Goal: Find specific page/section: Find specific page/section

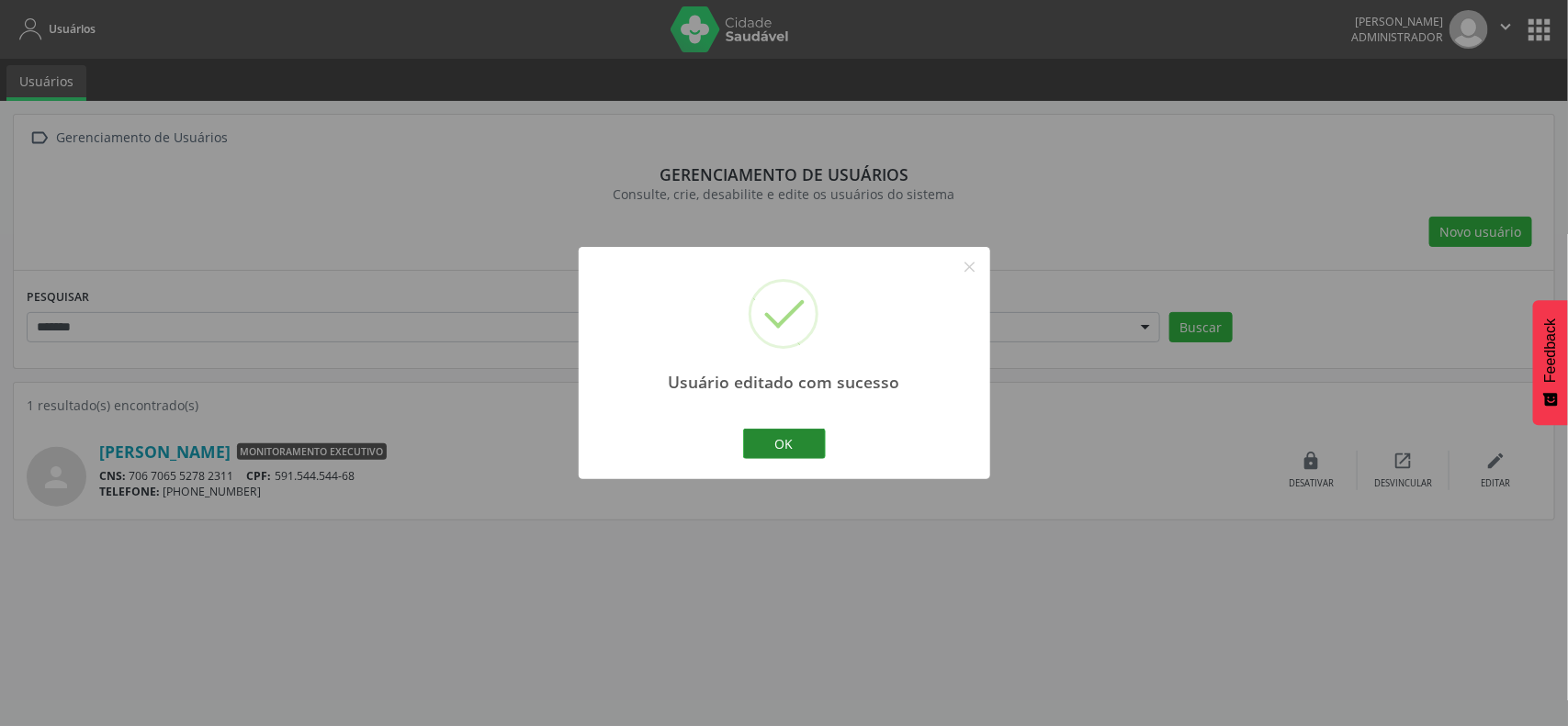
click at [788, 437] on button "OK" at bounding box center [784, 445] width 83 height 31
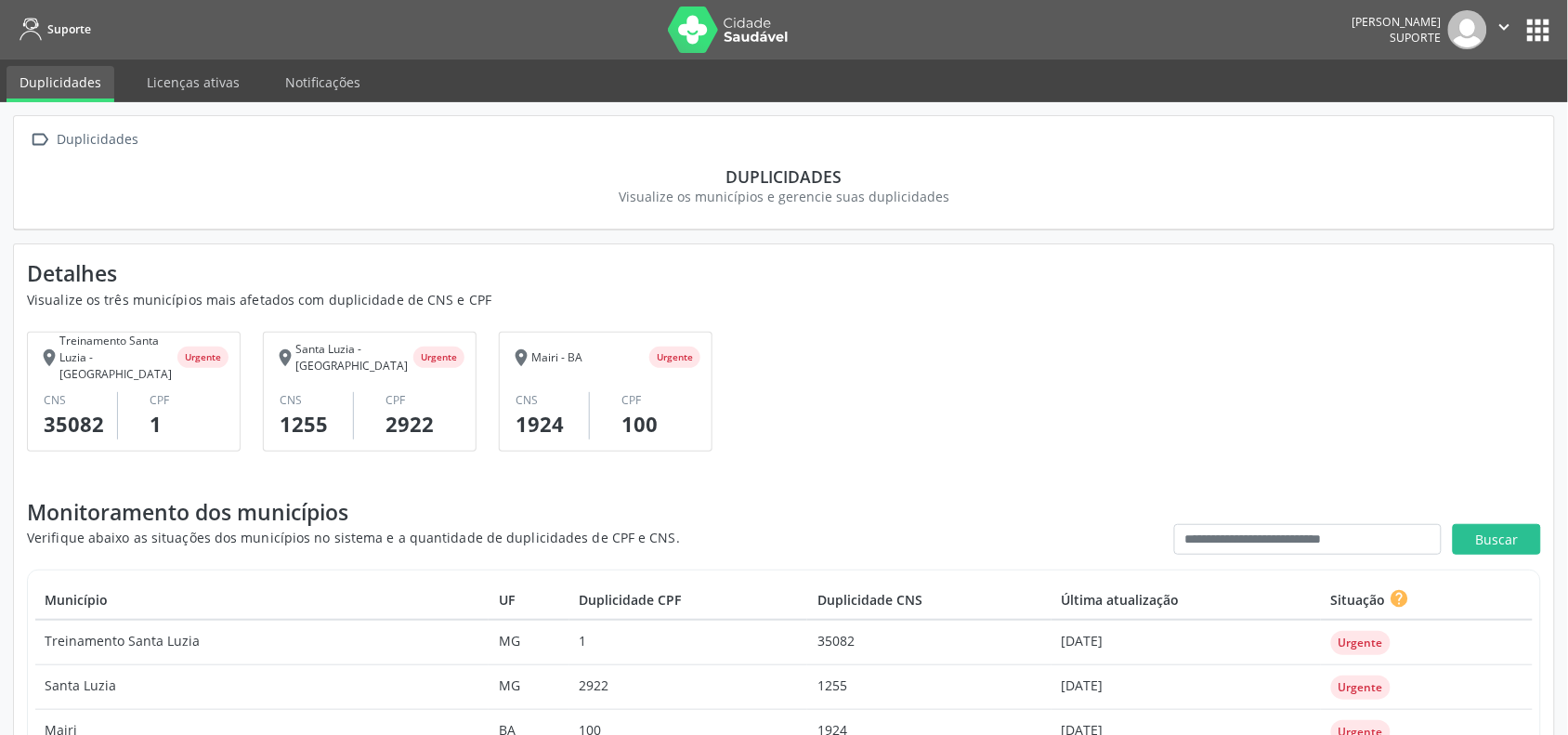
click at [1538, 35] on button "apps" at bounding box center [1538, 30] width 33 height 33
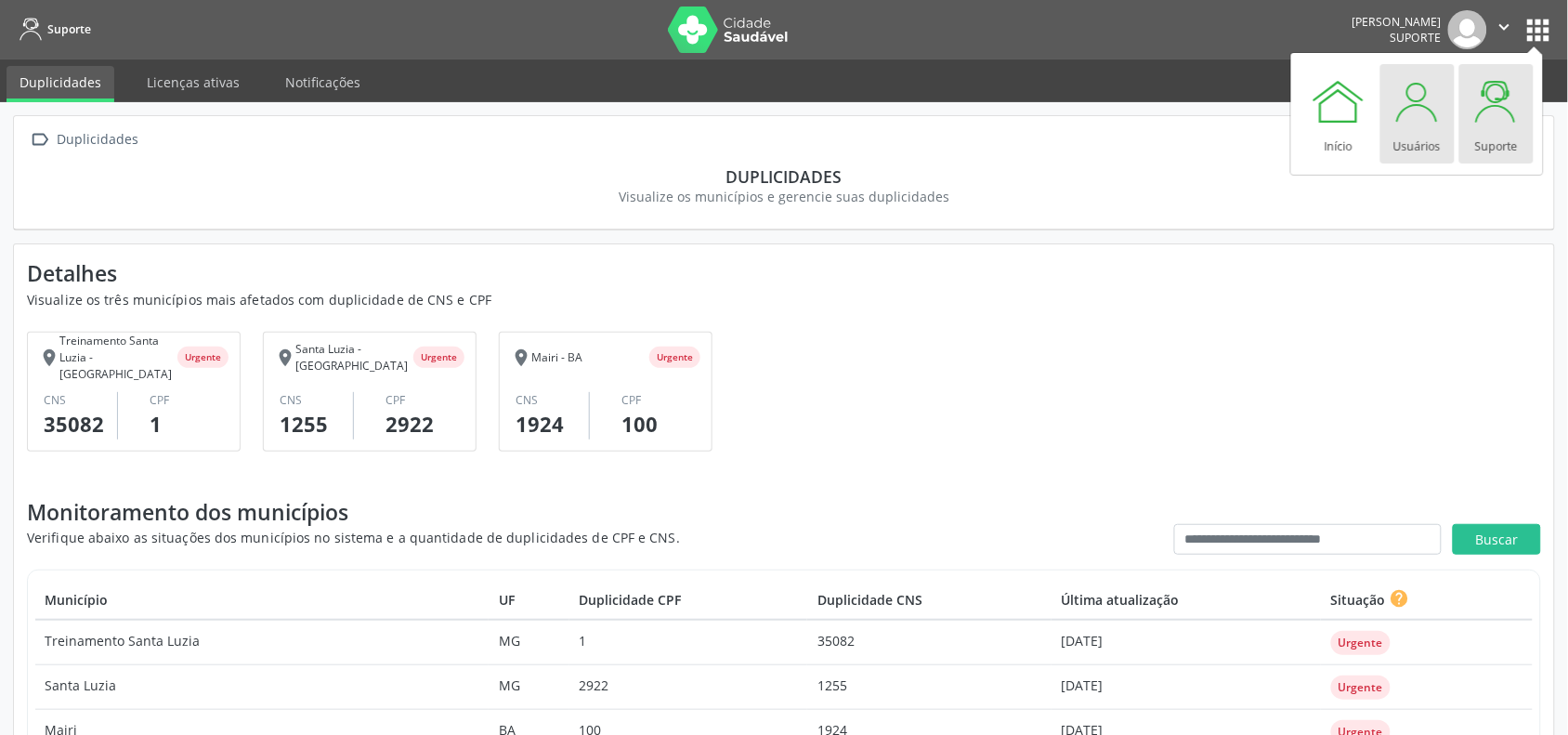
drag, startPoint x: 1434, startPoint y: 137, endPoint x: 1378, endPoint y: 150, distance: 57.5
click at [1433, 137] on div "Usuários" at bounding box center [1417, 141] width 48 height 25
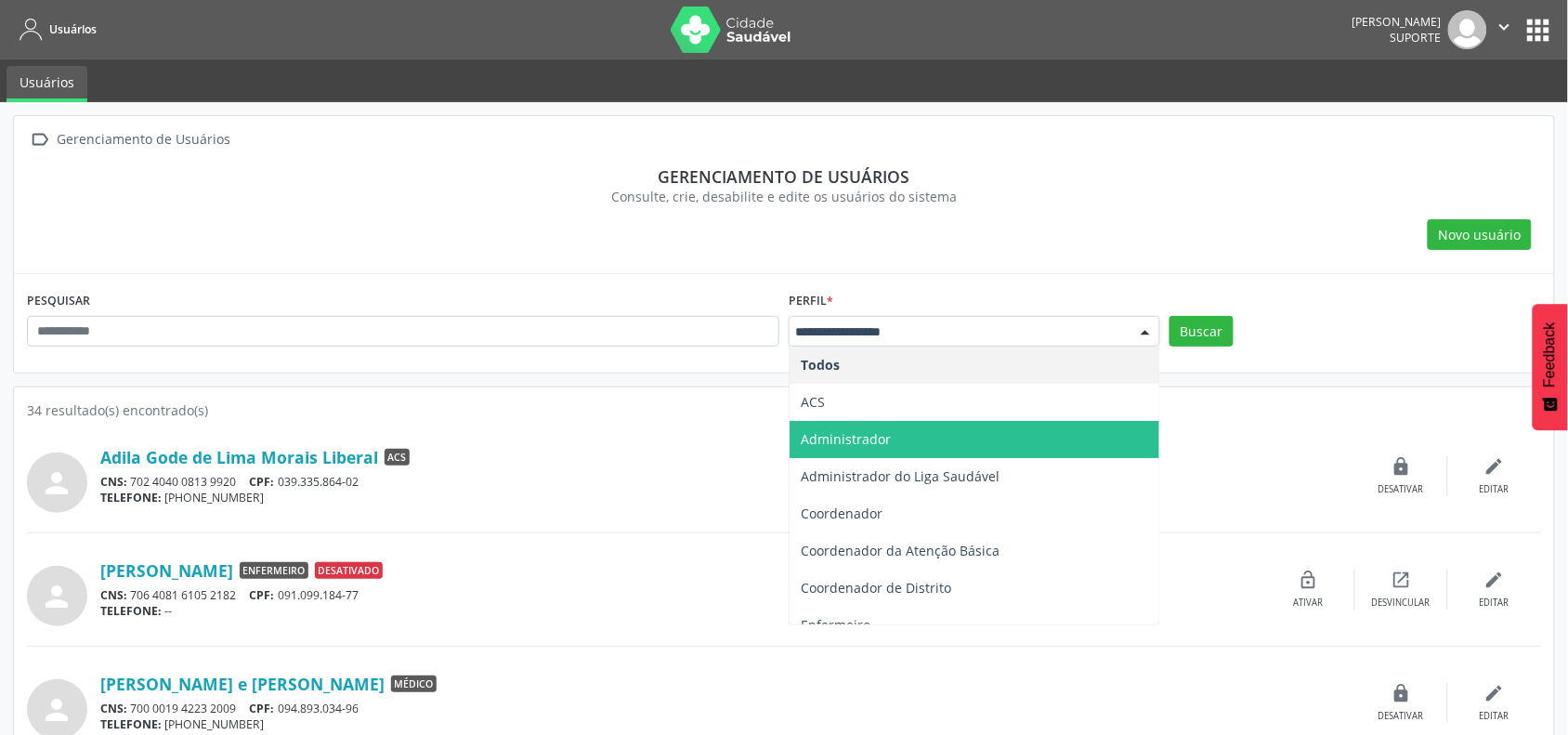
click at [869, 434] on span "Administrador" at bounding box center [846, 439] width 91 height 18
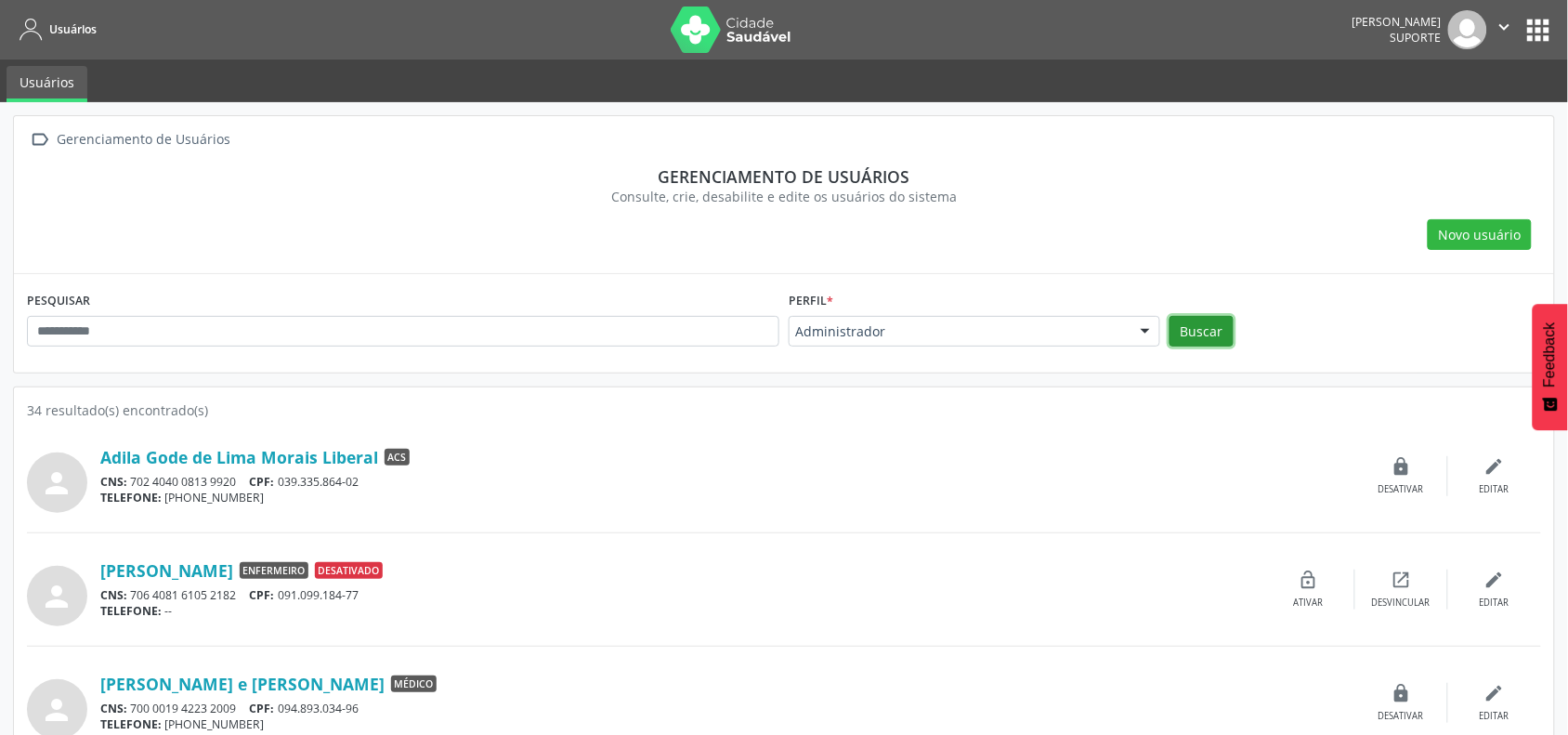
click at [1187, 332] on button "Buscar" at bounding box center [1201, 332] width 64 height 32
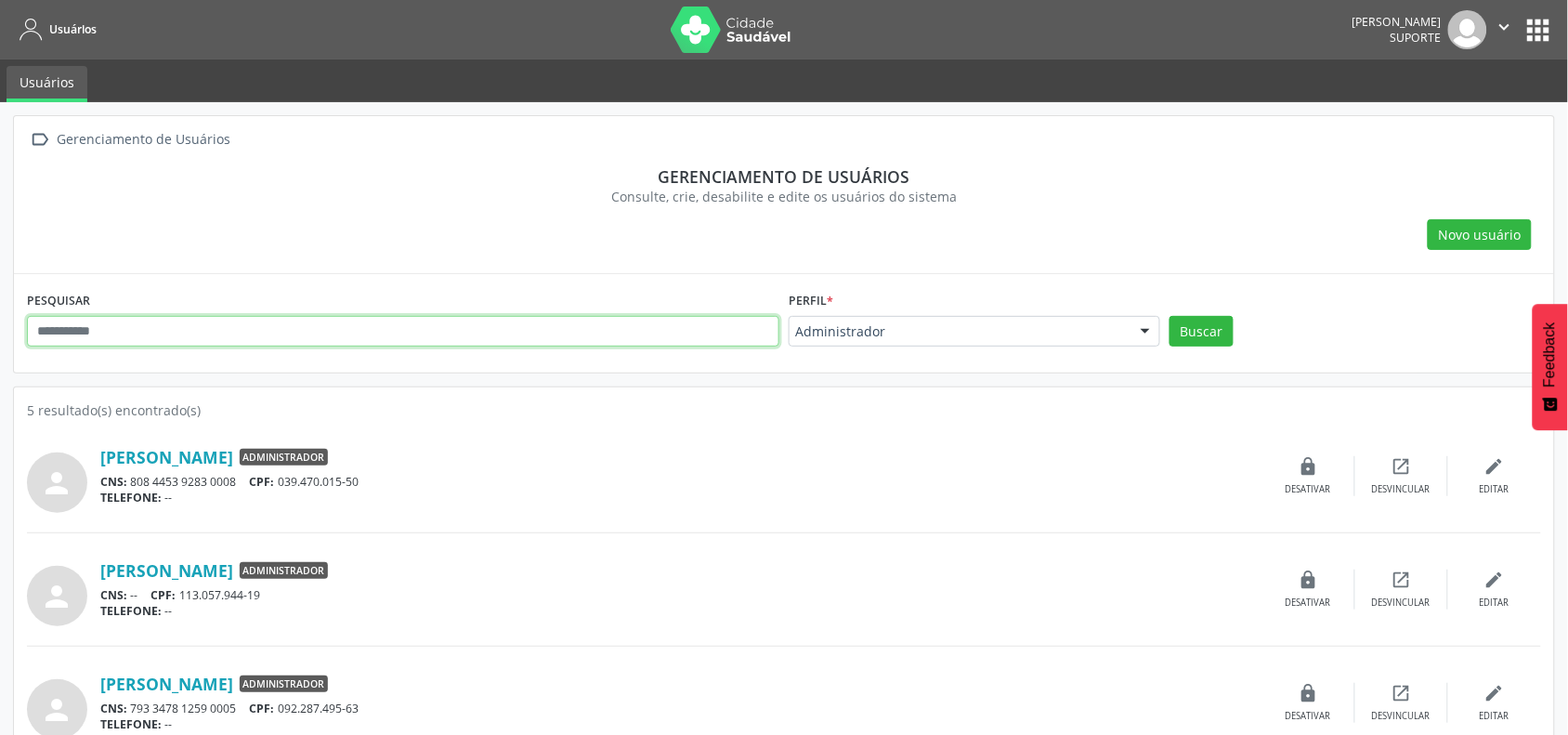
click at [477, 318] on input "text" at bounding box center [403, 332] width 752 height 32
click at [980, 313] on div "Perfil * Administrador Todos ACS Administrador Administrador do Liga Saudável C…" at bounding box center [974, 318] width 371 height 60
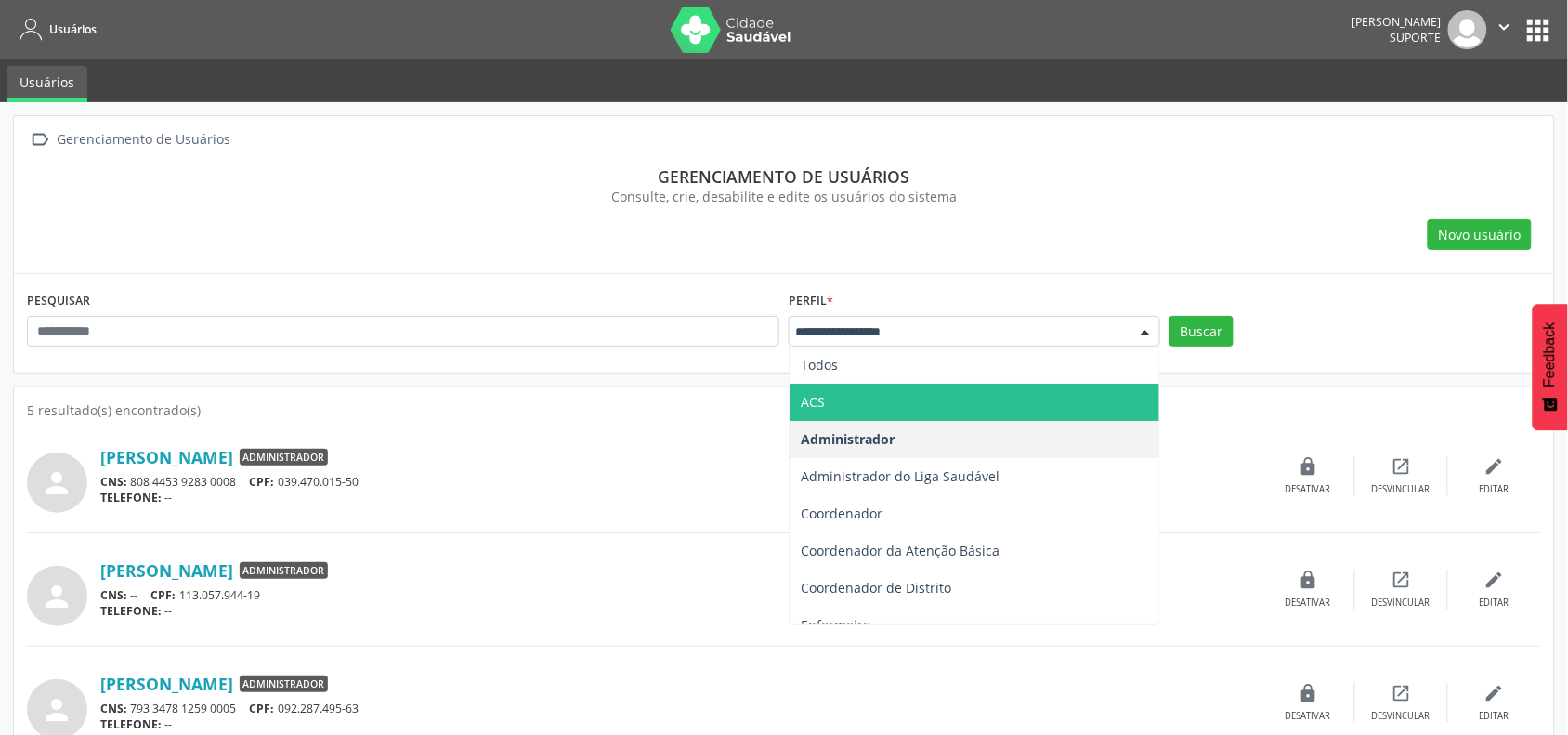
click at [853, 407] on span "ACS" at bounding box center [974, 403] width 370 height 37
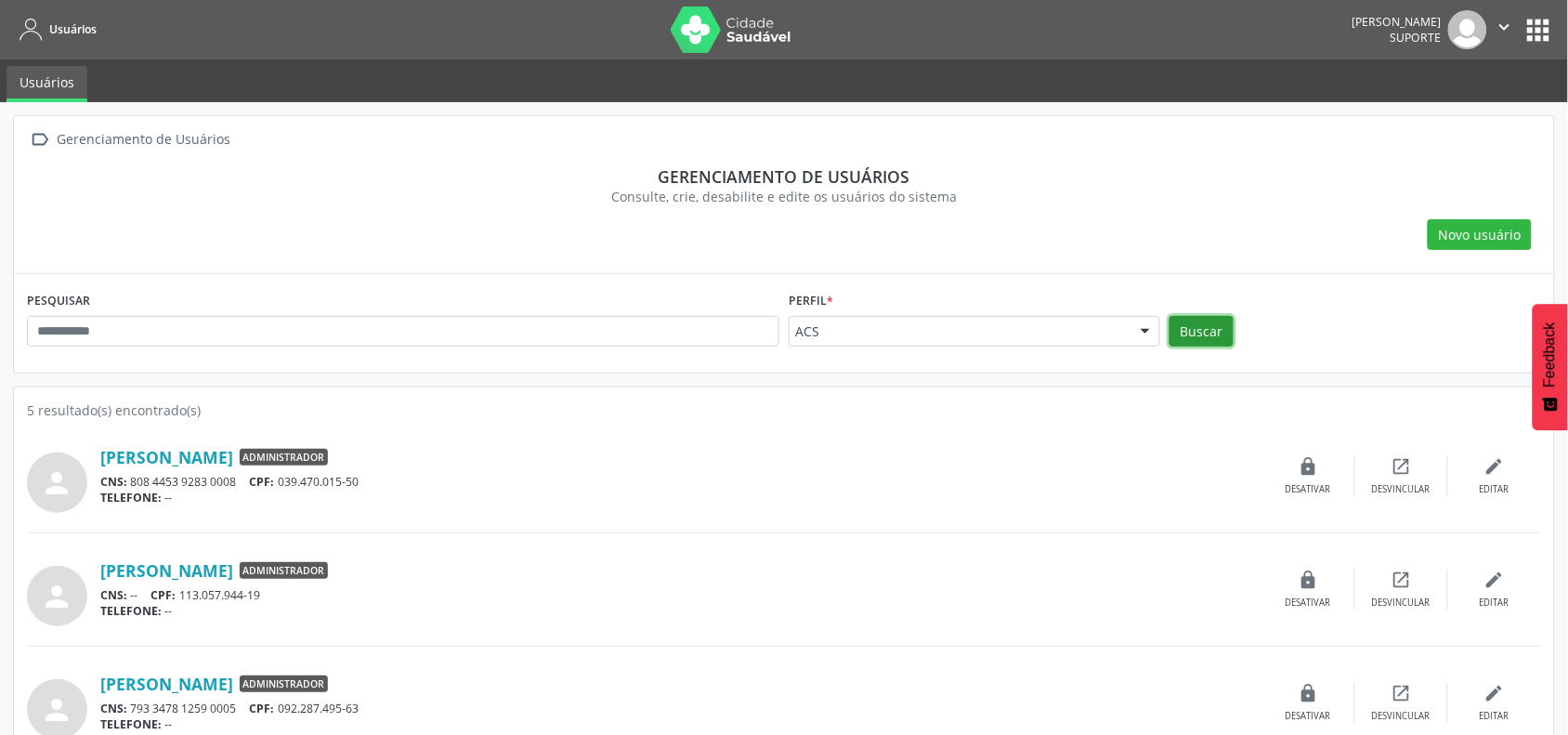
click at [1201, 336] on button "Buscar" at bounding box center [1201, 332] width 64 height 32
